Goal: Task Accomplishment & Management: Manage account settings

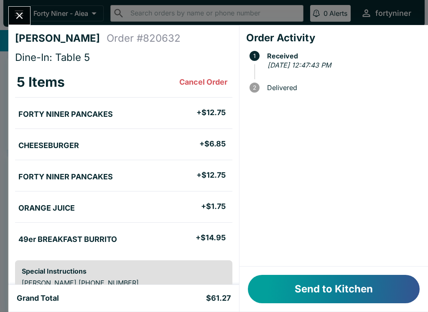
click at [278, 289] on button "Send to Kitchen" at bounding box center [334, 289] width 172 height 28
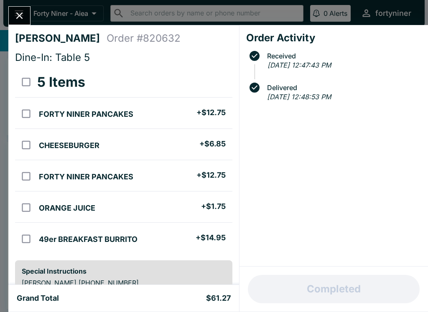
click at [29, 10] on div at bounding box center [19, 15] width 22 height 19
click at [13, 27] on div "[PERSON_NAME] Order # 820632 Dine-In: Table 5 5 Items FORTY NINER PANCAKES + $1…" at bounding box center [123, 155] width 231 height 260
click at [12, 27] on div "[PERSON_NAME] Order # 820632 Dine-In: Table 5 5 Items FORTY NINER PANCAKES + $1…" at bounding box center [123, 155] width 231 height 260
click at [20, 20] on icon "Close" at bounding box center [19, 15] width 11 height 11
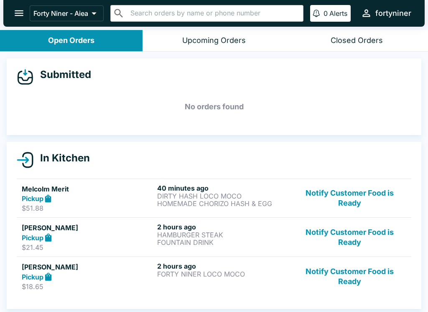
click at [349, 241] on button "Notify Customer Food is Ready" at bounding box center [349, 237] width 113 height 29
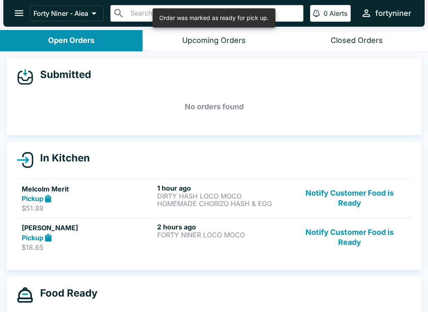
click at [335, 240] on button "Notify Customer Food is Ready" at bounding box center [349, 237] width 113 height 29
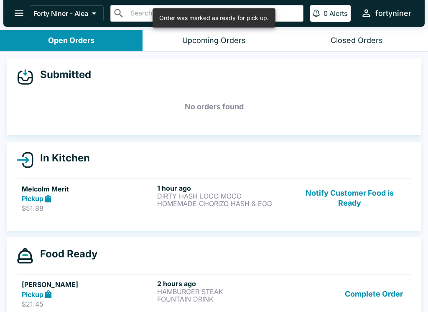
click at [347, 204] on button "Notify Customer Food is Ready" at bounding box center [349, 198] width 113 height 29
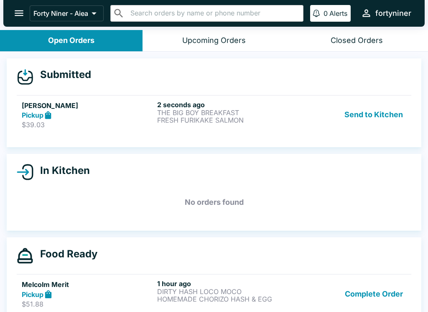
click at [104, 116] on div "Pickup" at bounding box center [88, 116] width 132 height 10
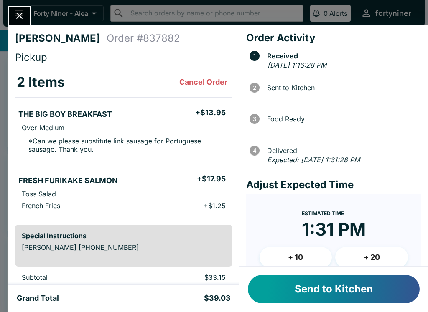
click at [304, 288] on button "Send to Kitchen" at bounding box center [334, 289] width 172 height 28
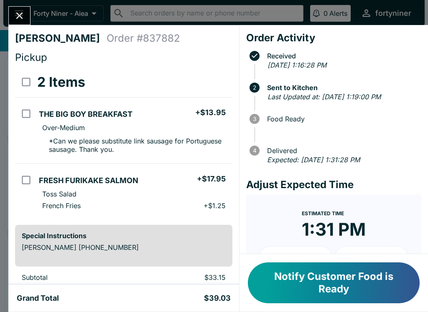
click at [20, 10] on button "Close" at bounding box center [19, 16] width 21 height 18
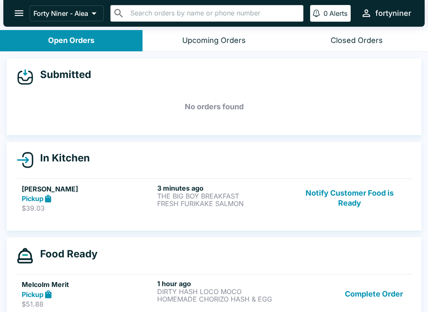
click at [15, 17] on icon "open drawer" at bounding box center [18, 13] width 11 height 11
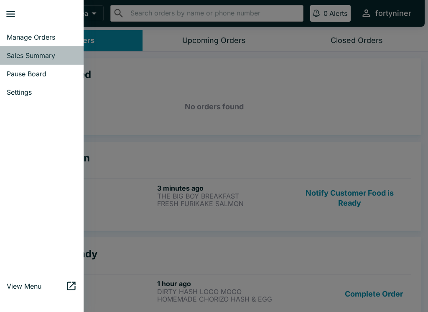
click at [20, 54] on span "Sales Summary" at bounding box center [42, 55] width 70 height 8
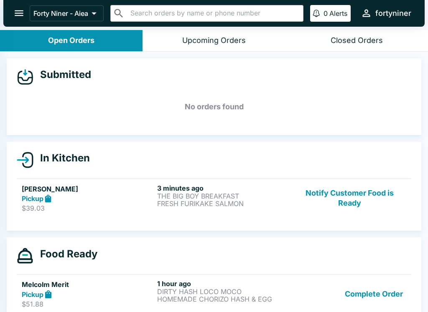
select select "03:00"
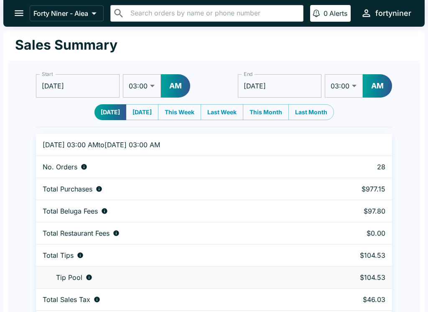
click at [16, 14] on icon "open drawer" at bounding box center [19, 13] width 9 height 6
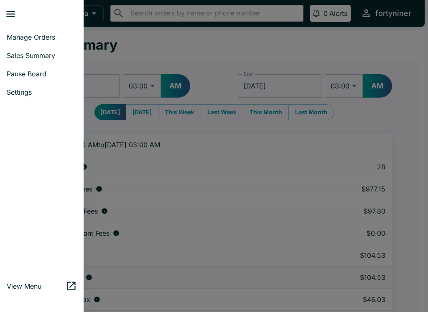
click at [17, 38] on span "Manage Orders" at bounding box center [42, 37] width 70 height 8
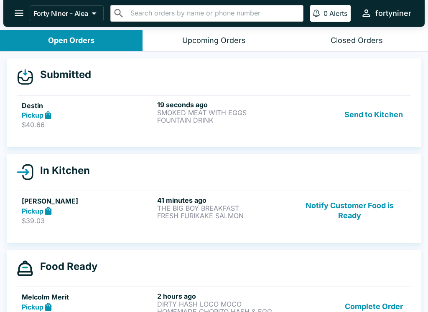
click at [281, 130] on link "Destin Pickup $40.66 19 seconds ago SMOKED MEAT WITH EGGS FOUNTAIN DRINK Send t…" at bounding box center [214, 114] width 394 height 39
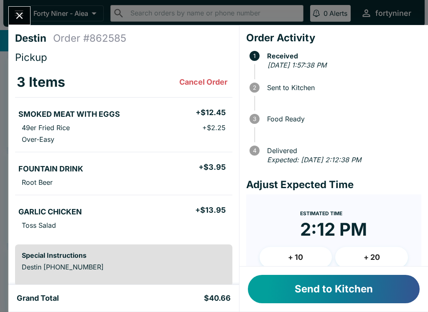
click at [337, 288] on button "Send to Kitchen" at bounding box center [334, 289] width 172 height 28
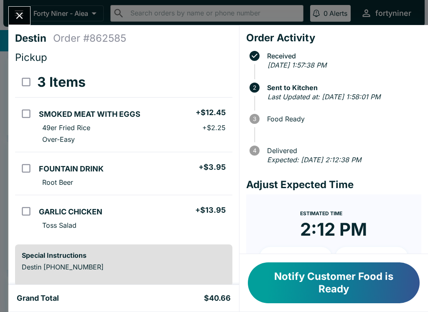
click at [13, 18] on button "Close" at bounding box center [19, 16] width 21 height 18
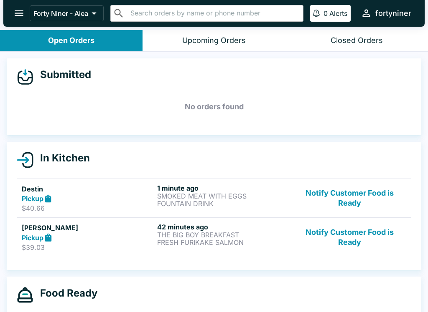
click at [111, 201] on div "Pickup" at bounding box center [88, 199] width 132 height 10
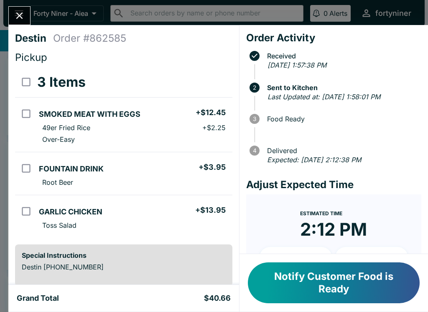
click at [16, 11] on icon "Close" at bounding box center [19, 15] width 11 height 11
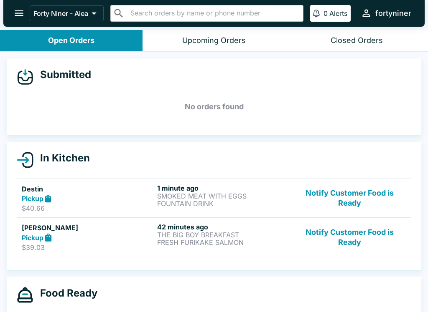
click at [357, 184] on button "Notify Customer Food is Ready" at bounding box center [349, 198] width 113 height 29
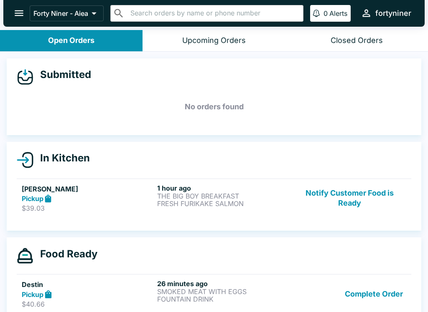
click at [353, 194] on button "Notify Customer Food is Ready" at bounding box center [349, 198] width 113 height 29
